Goal: Information Seeking & Learning: Learn about a topic

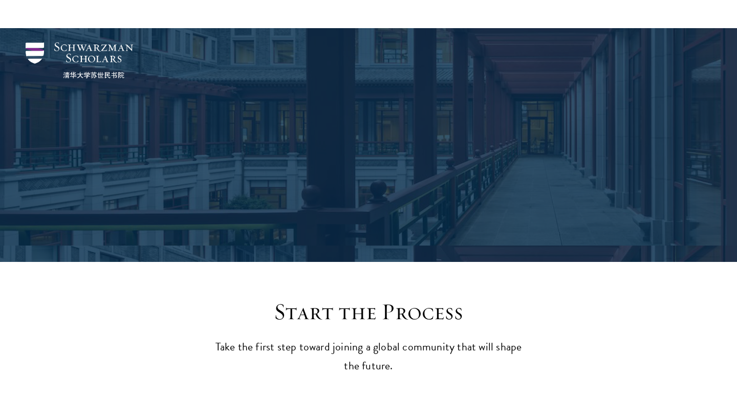
scroll to position [282, 0]
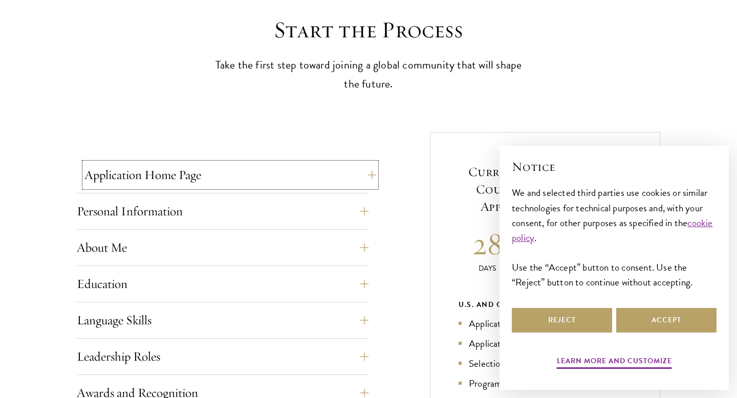
click at [120, 178] on button "Application Home Page" at bounding box center [230, 175] width 292 height 25
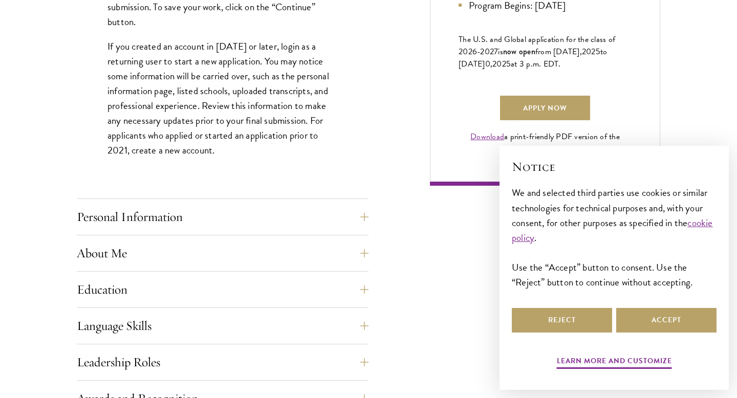
scroll to position [758, 0]
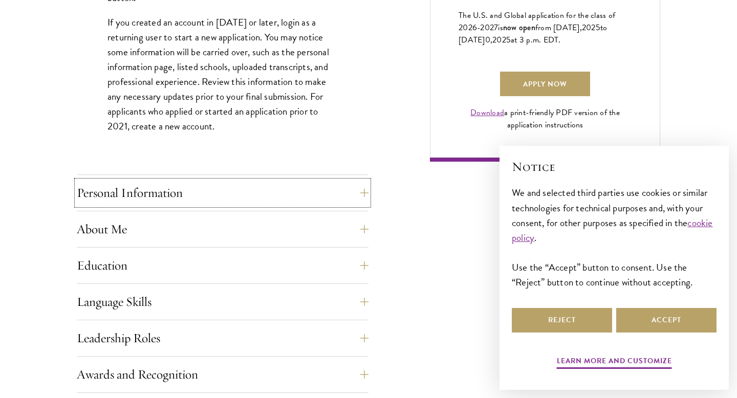
click at [119, 195] on button "Personal Information" at bounding box center [223, 193] width 292 height 25
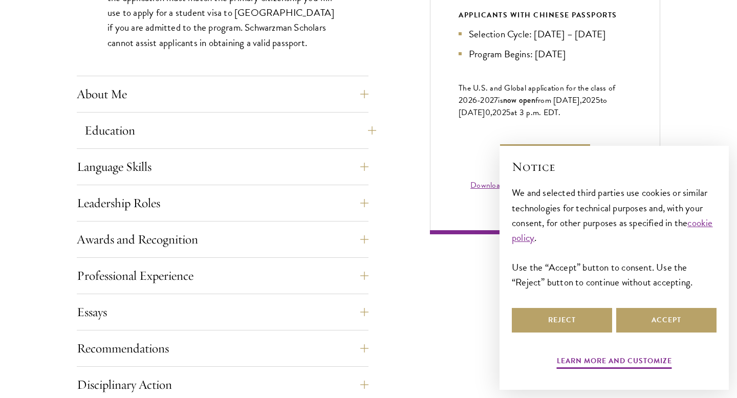
scroll to position [688, 0]
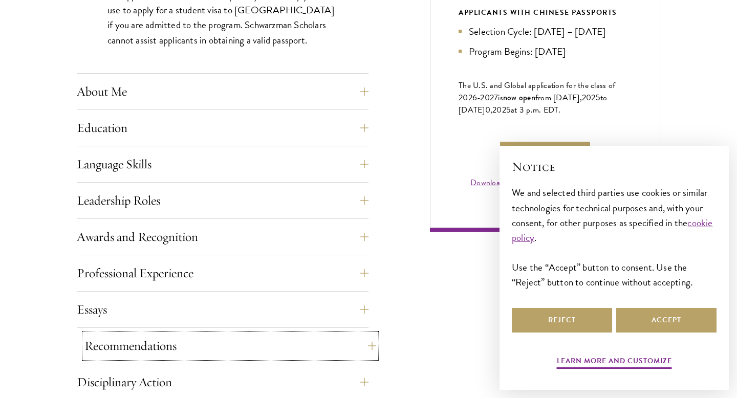
click at [104, 349] on button "Recommendations" at bounding box center [230, 346] width 292 height 25
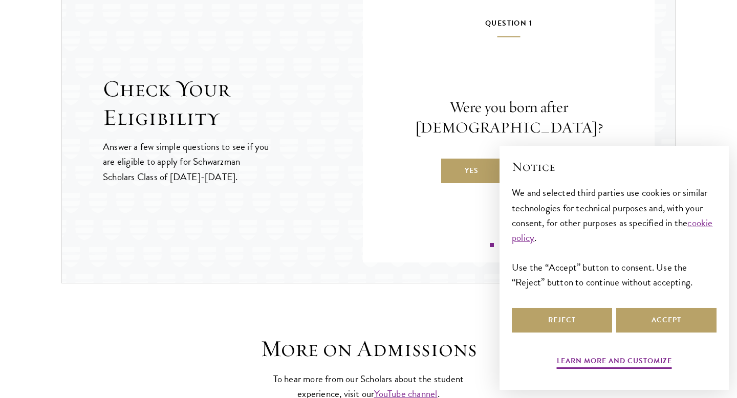
scroll to position [1950, 0]
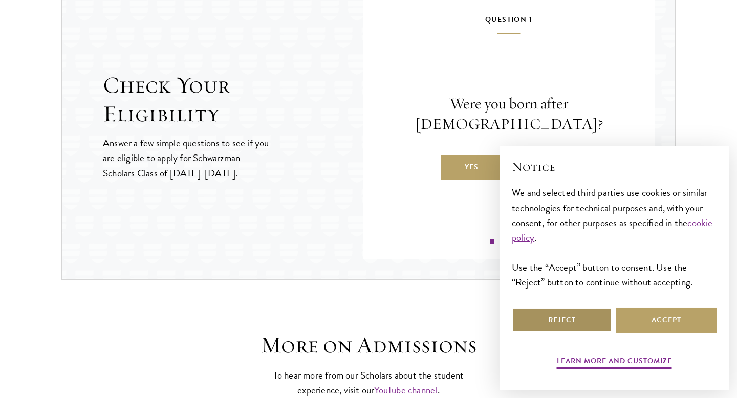
click at [585, 318] on button "Reject" at bounding box center [562, 320] width 100 height 25
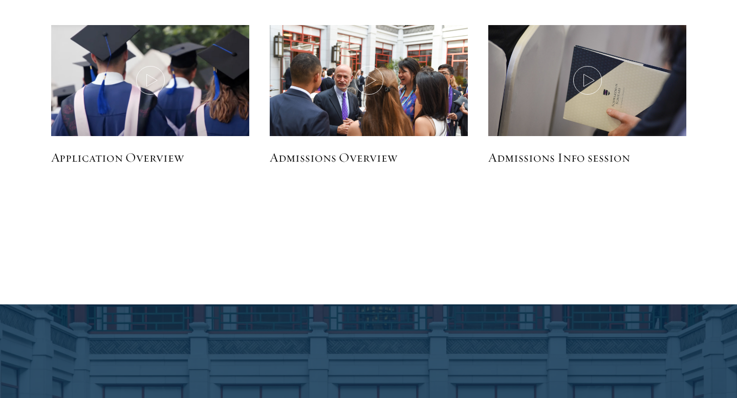
scroll to position [2352, 0]
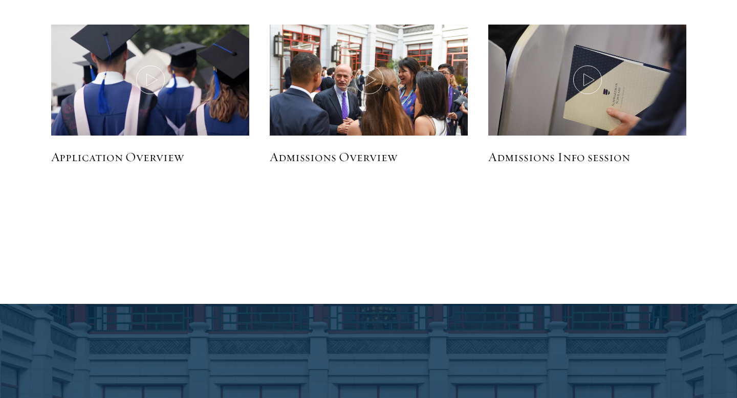
click at [368, 155] on h5 "Admissions Overview" at bounding box center [369, 157] width 198 height 17
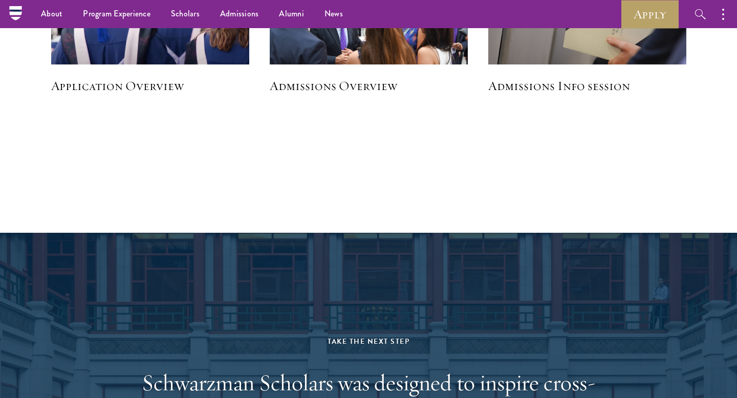
scroll to position [2317, 0]
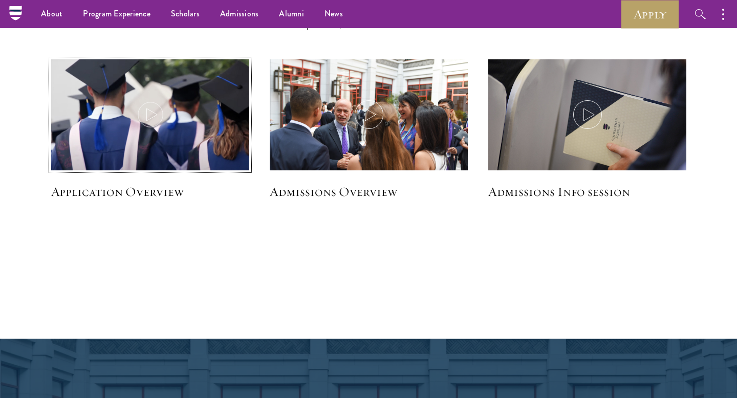
click at [165, 129] on img at bounding box center [150, 116] width 210 height 121
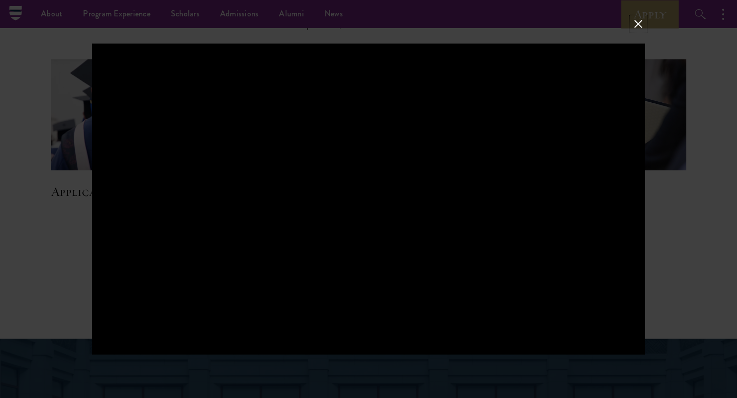
click at [640, 29] on button at bounding box center [638, 23] width 13 height 13
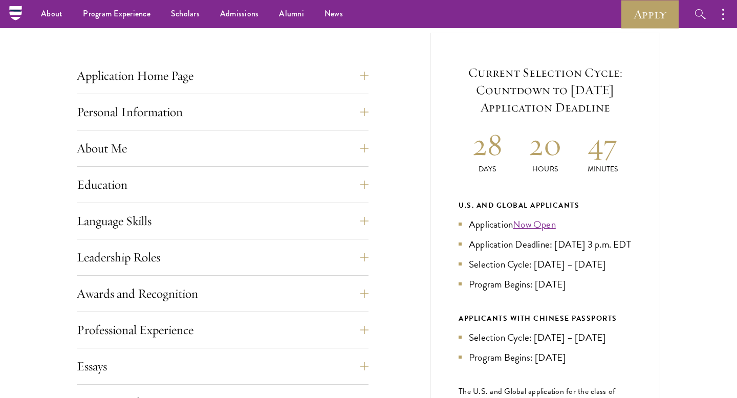
scroll to position [192, 0]
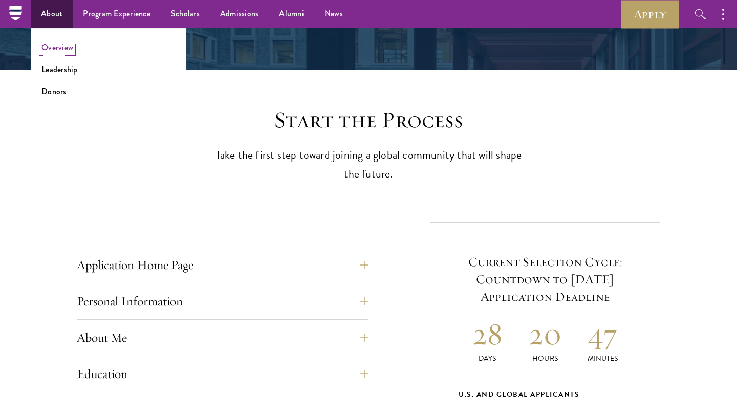
click at [59, 50] on link "Overview" at bounding box center [57, 47] width 32 height 12
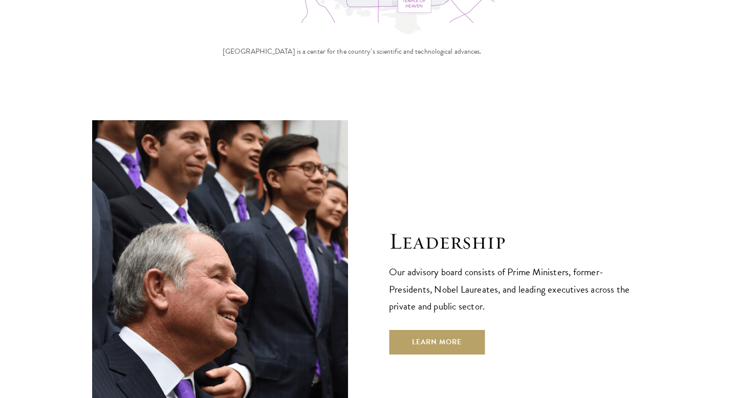
scroll to position [3514, 0]
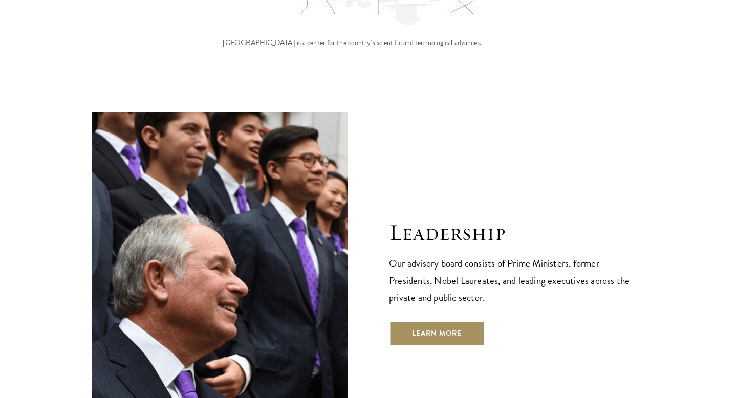
click at [405, 322] on link "Learn More" at bounding box center [437, 334] width 96 height 25
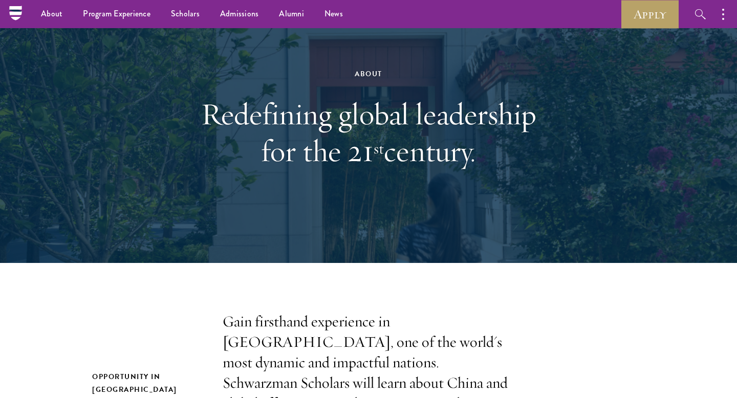
scroll to position [0, 0]
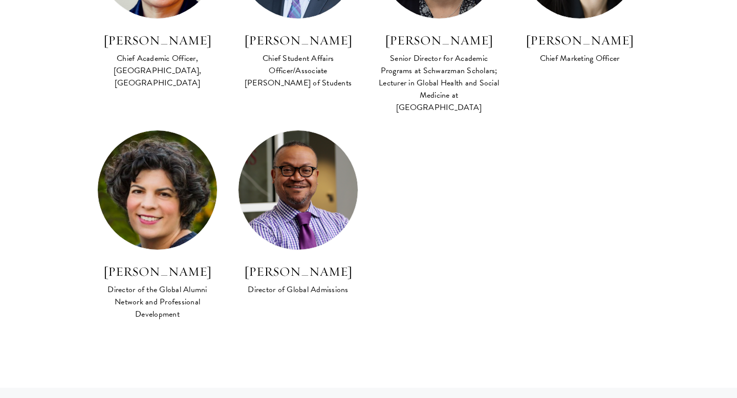
scroll to position [1001, 0]
